Goal: Task Accomplishment & Management: Use online tool/utility

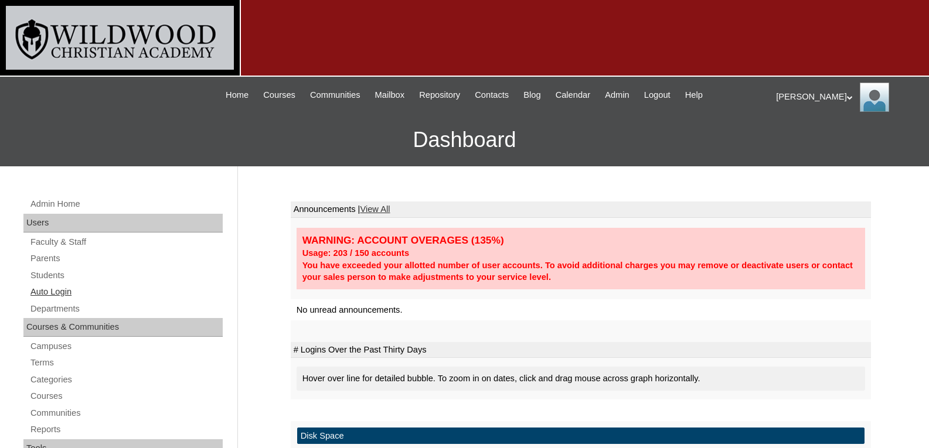
click at [57, 291] on link "Auto Login" at bounding box center [125, 292] width 193 height 15
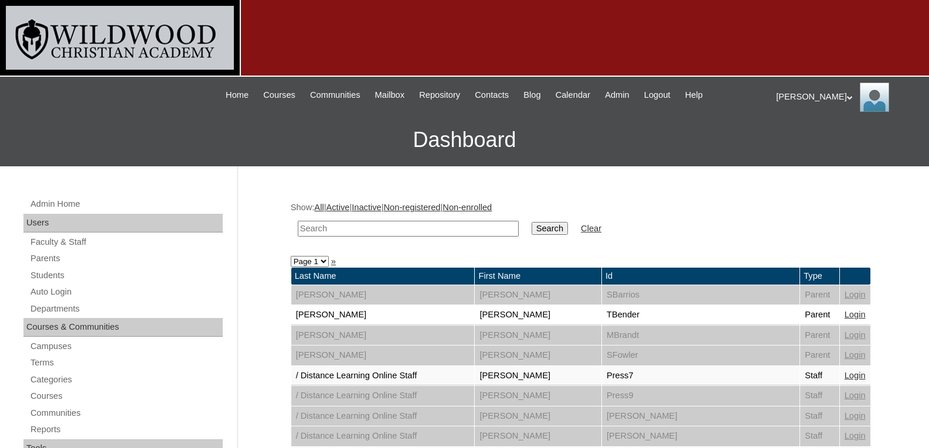
click at [347, 228] on input "text" at bounding box center [408, 229] width 221 height 16
type input "gra"
click at [532, 222] on input "Search" at bounding box center [550, 228] width 36 height 13
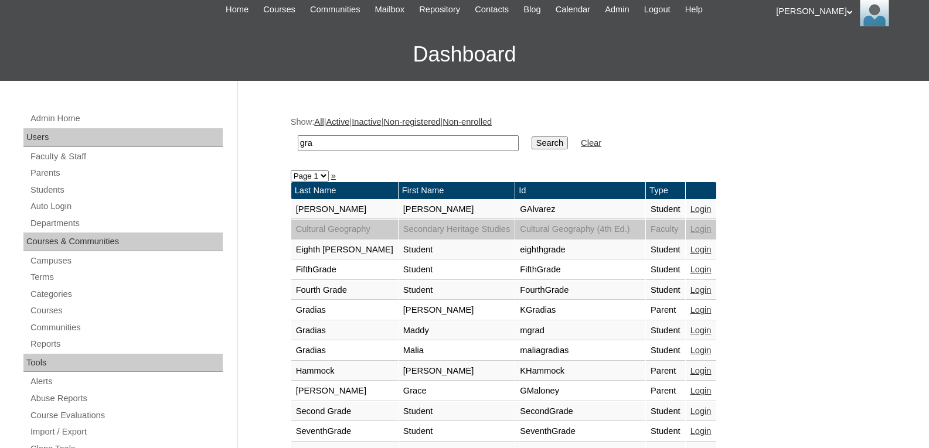
scroll to position [90, 0]
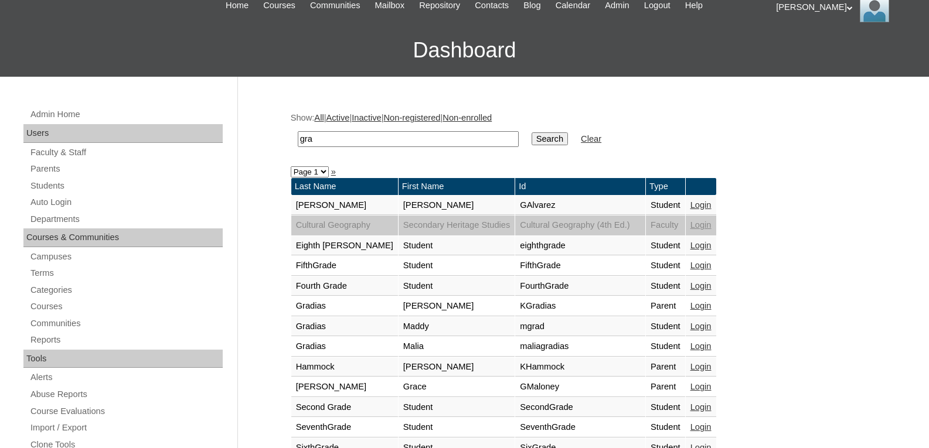
click at [712, 305] on link "Login" at bounding box center [700, 305] width 21 height 9
